Goal: Transaction & Acquisition: Book appointment/travel/reservation

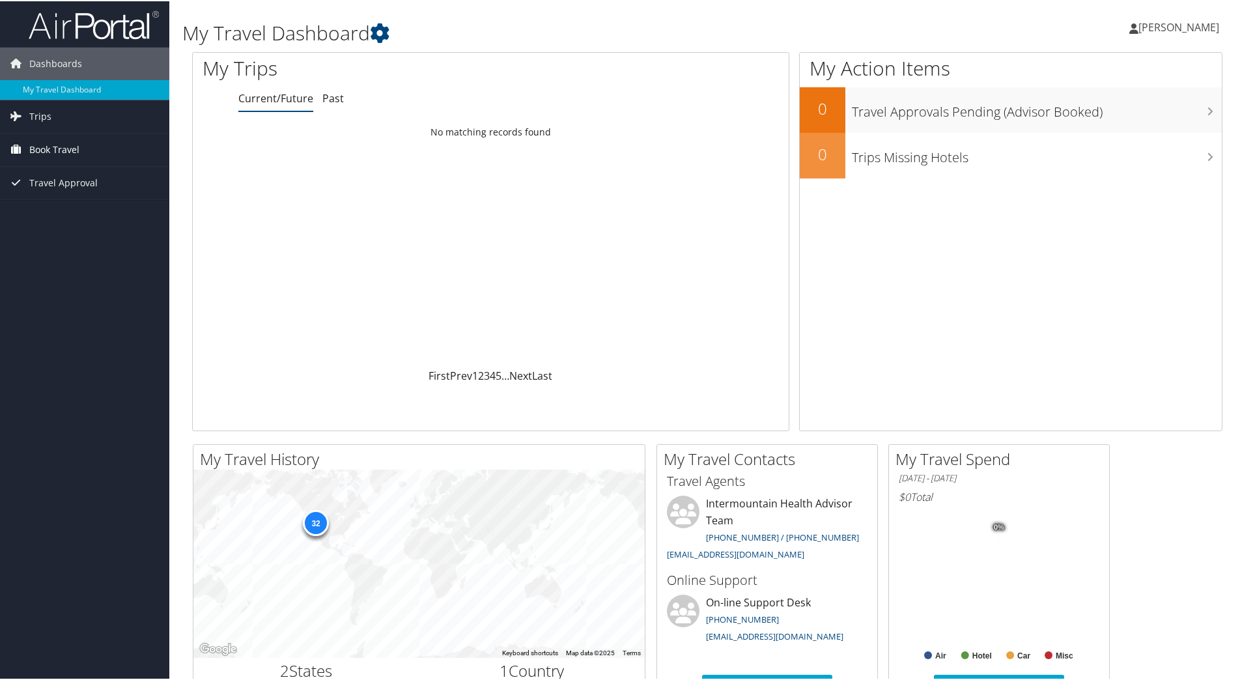
click at [89, 144] on link "Book Travel" at bounding box center [84, 148] width 169 height 33
click at [69, 216] on link "Book/Manage Online Trips" at bounding box center [84, 214] width 169 height 20
click at [48, 112] on span "Trips" at bounding box center [40, 115] width 22 height 33
click at [64, 144] on link "Current/Future Trips" at bounding box center [84, 142] width 169 height 20
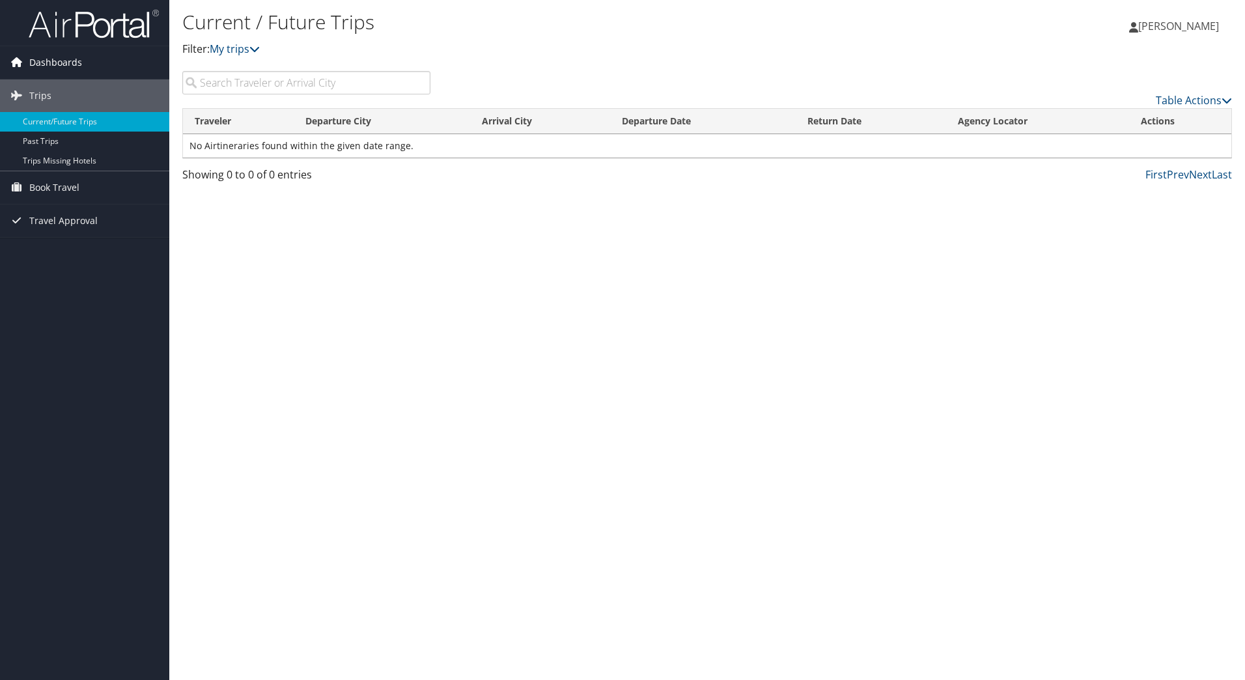
click at [51, 62] on span "Dashboards" at bounding box center [55, 62] width 53 height 33
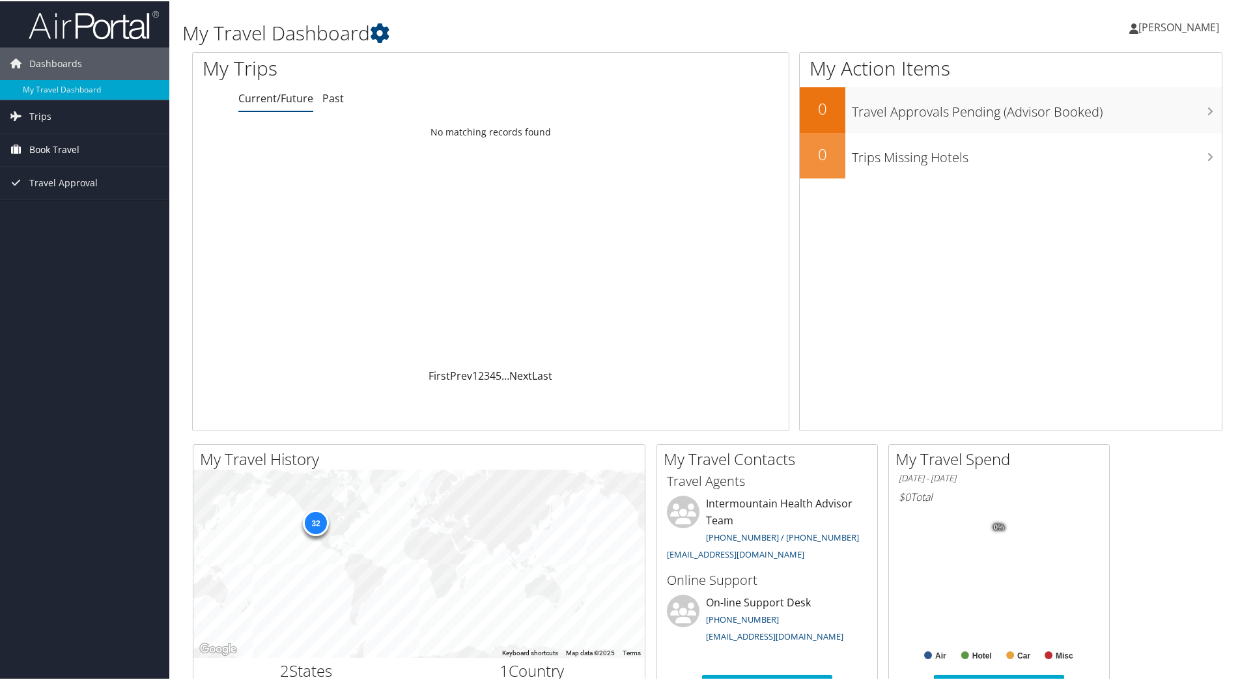
click at [48, 150] on span "Book Travel" at bounding box center [54, 148] width 50 height 33
click at [67, 218] on link "Book/Manage Online Trips" at bounding box center [84, 214] width 169 height 20
